Goal: Transaction & Acquisition: Purchase product/service

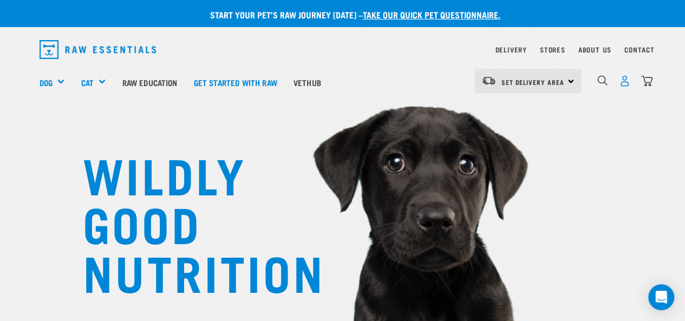
click at [624, 80] on img "dropdown navigation" at bounding box center [624, 80] width 11 height 11
click at [622, 76] on img "dropdown navigation" at bounding box center [624, 80] width 11 height 11
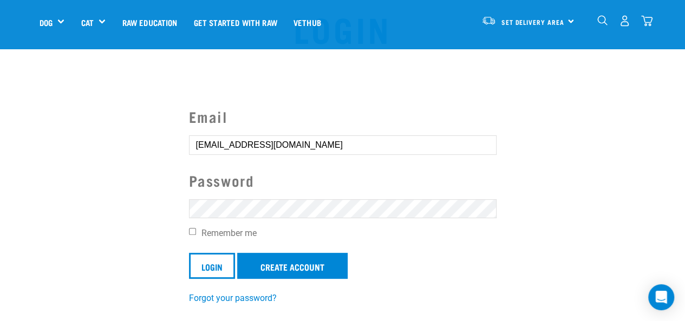
scroll to position [54, 0]
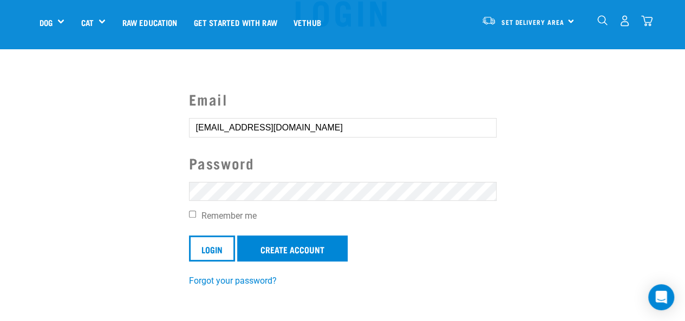
click at [153, 232] on section "Email rossservice64@gmail.com Password Remember me Login Create Account Forgot …" at bounding box center [342, 181] width 685 height 240
click at [209, 246] on input "Login" at bounding box center [212, 249] width 46 height 26
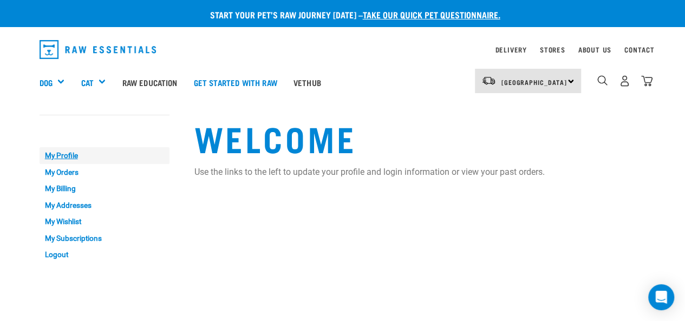
click at [61, 154] on link "My Profile" at bounding box center [105, 155] width 130 height 17
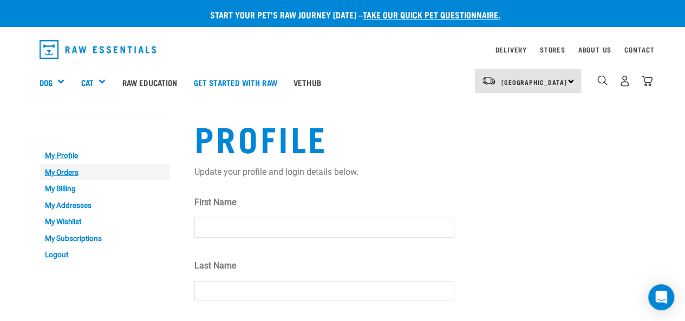
click at [67, 171] on link "My Orders" at bounding box center [105, 172] width 130 height 17
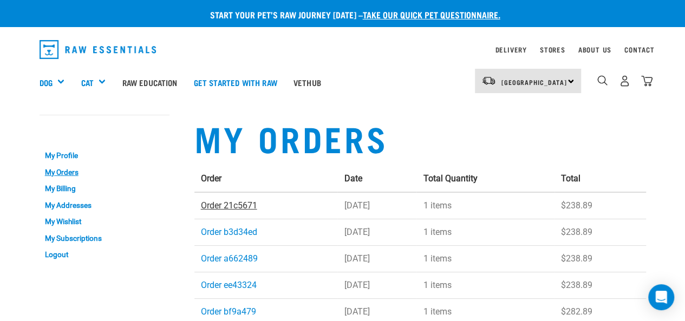
click at [249, 206] on link "Order 21c5671" at bounding box center [229, 205] width 56 height 10
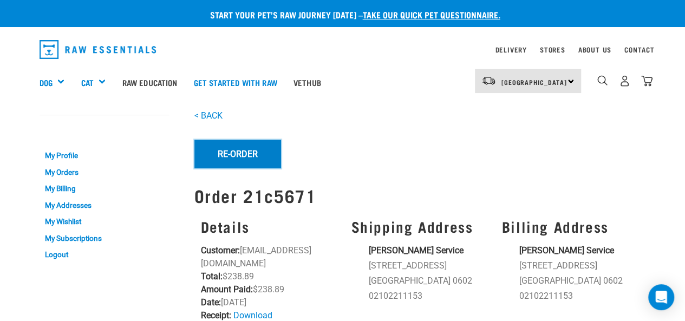
click at [252, 156] on button "Re-Order" at bounding box center [237, 154] width 87 height 28
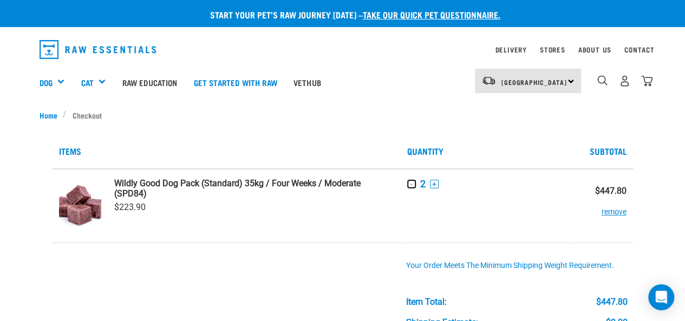
click at [411, 181] on button "-" at bounding box center [411, 184] width 9 height 9
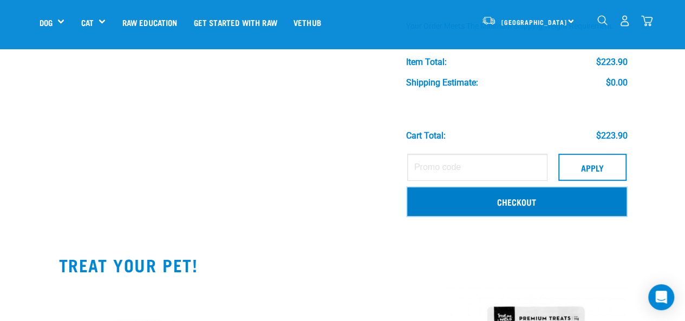
click at [524, 207] on link "Checkout" at bounding box center [516, 201] width 219 height 28
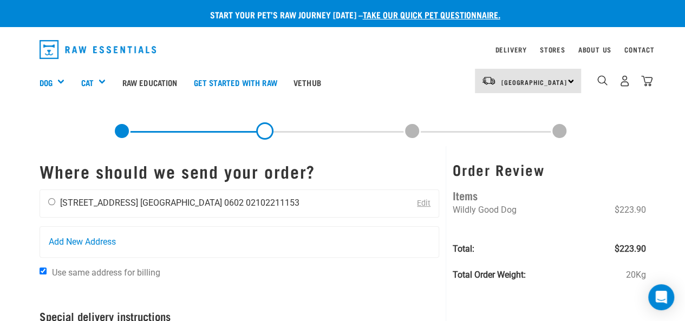
click at [49, 202] on input "radio" at bounding box center [51, 201] width 7 height 7
radio input "true"
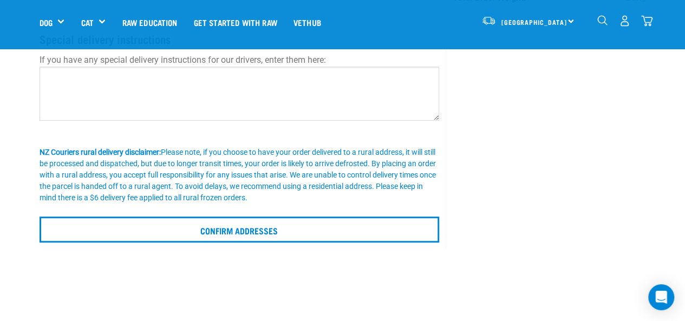
scroll to position [217, 0]
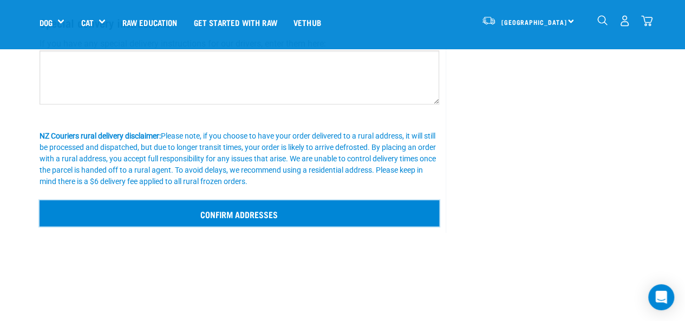
click at [278, 216] on input "Confirm addresses" at bounding box center [240, 213] width 400 height 26
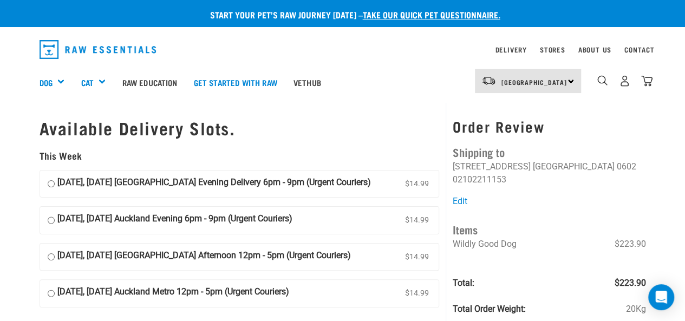
click at [344, 146] on div "Available Delivery Slots. This Week [DATE], [DATE] Auckland Evening Delivery 6p…" at bounding box center [239, 294] width 413 height 383
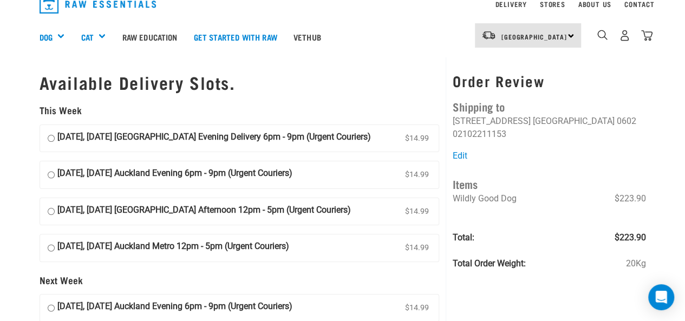
scroll to position [108, 0]
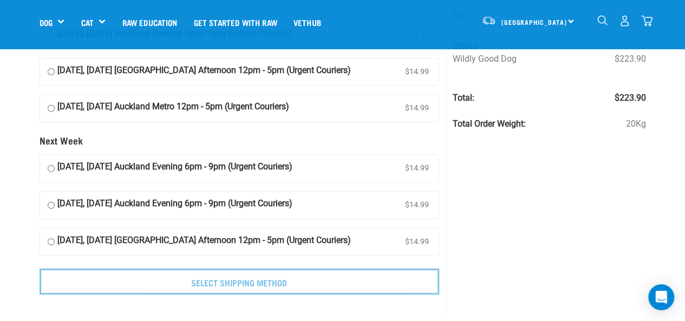
click at [50, 108] on input "17 August, Sunday Auckland Metro 12pm - 5pm (Urgent Couriers) $14.99" at bounding box center [51, 108] width 7 height 16
radio input "true"
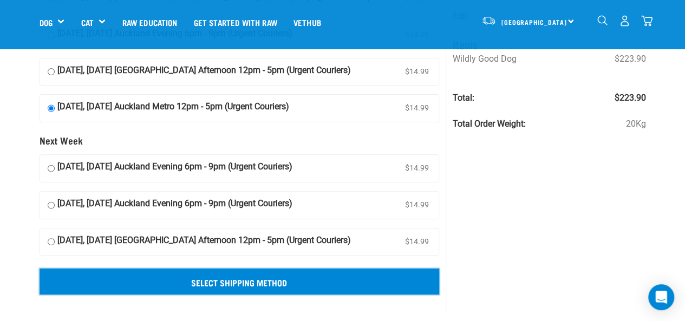
click at [287, 285] on input "Select Shipping Method" at bounding box center [240, 282] width 400 height 26
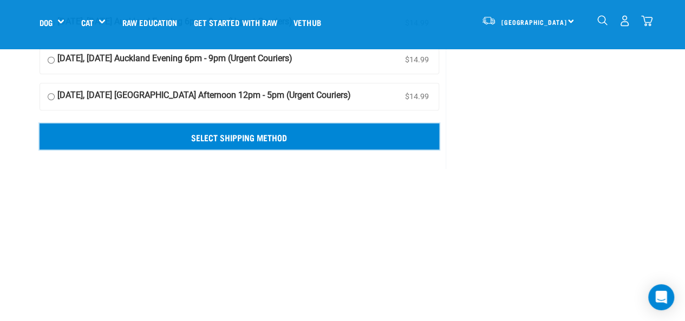
scroll to position [271, 0]
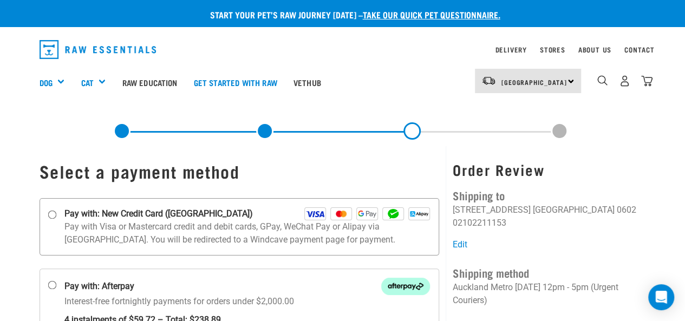
click at [55, 210] on input "Pay with: New Credit Card ([GEOGRAPHIC_DATA])" at bounding box center [52, 214] width 9 height 9
radio input "true"
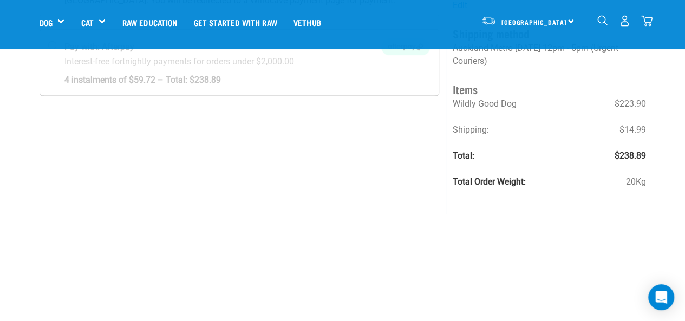
scroll to position [105, 0]
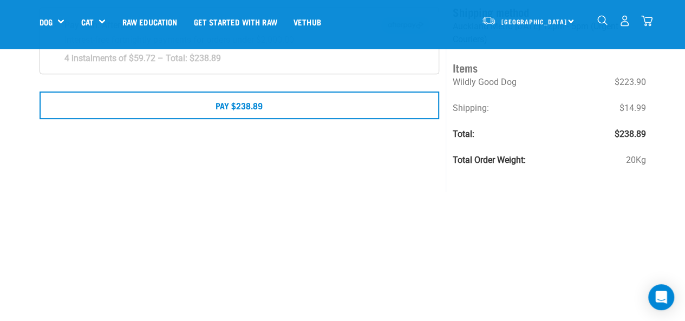
scroll to position [162, 0]
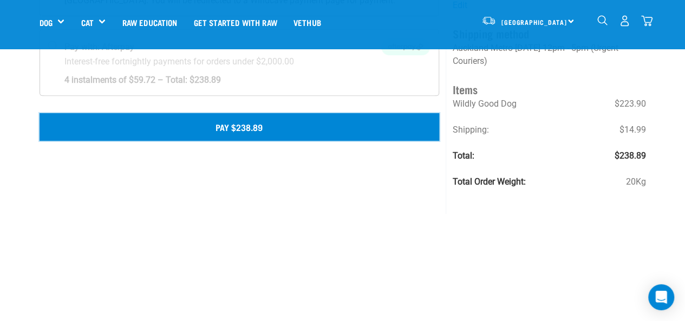
click at [230, 132] on button "Pay $238.89" at bounding box center [240, 126] width 400 height 27
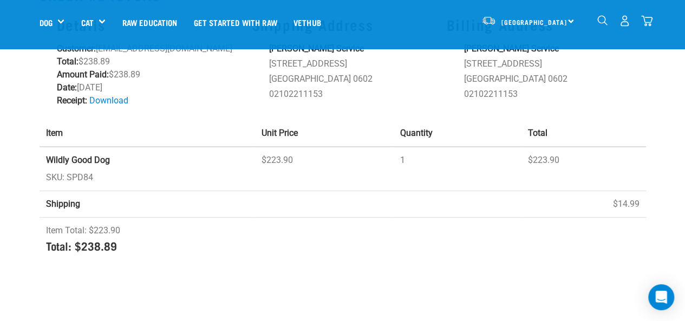
scroll to position [108, 0]
